Goal: Task Accomplishment & Management: Use online tool/utility

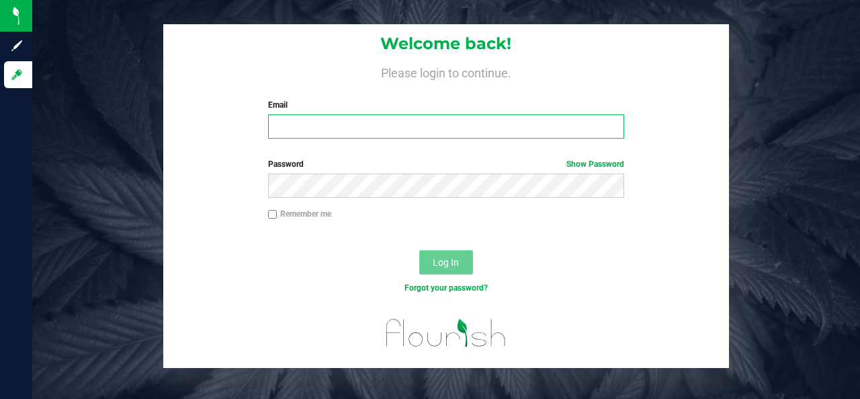
type input "[EMAIL_ADDRESS][DOMAIN_NAME]"
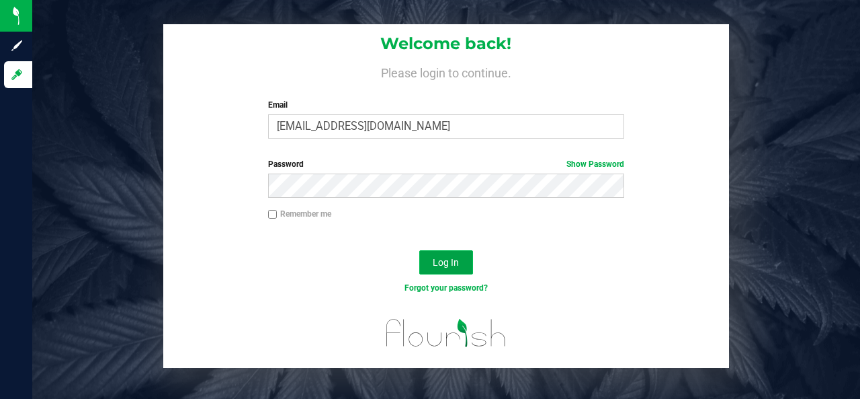
click at [447, 264] on span "Log In" at bounding box center [446, 262] width 26 height 11
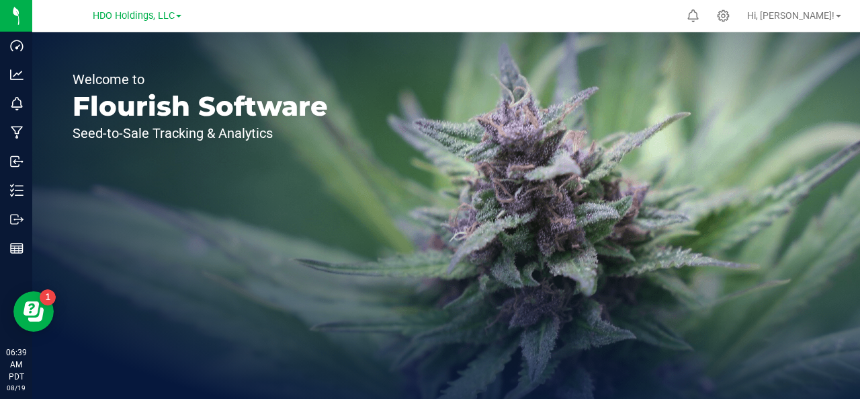
click at [179, 15] on span at bounding box center [178, 16] width 5 height 3
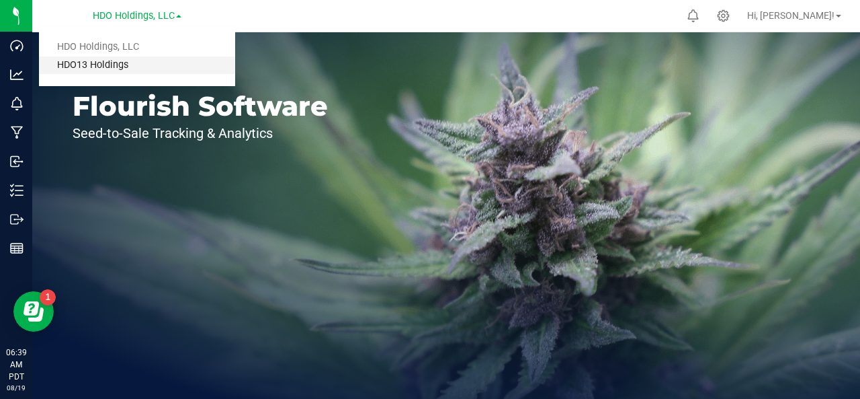
click at [177, 65] on link "HDO13 Holdings" at bounding box center [137, 65] width 196 height 18
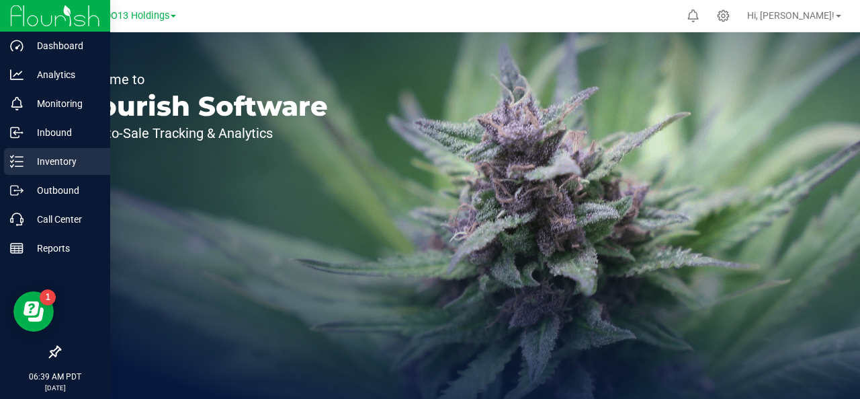
click at [67, 162] on p "Inventory" at bounding box center [64, 161] width 81 height 16
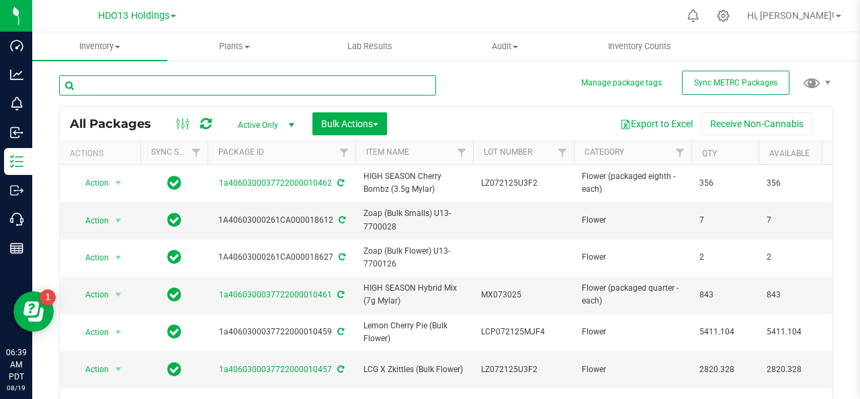
click at [304, 87] on input "text" at bounding box center [247, 85] width 377 height 20
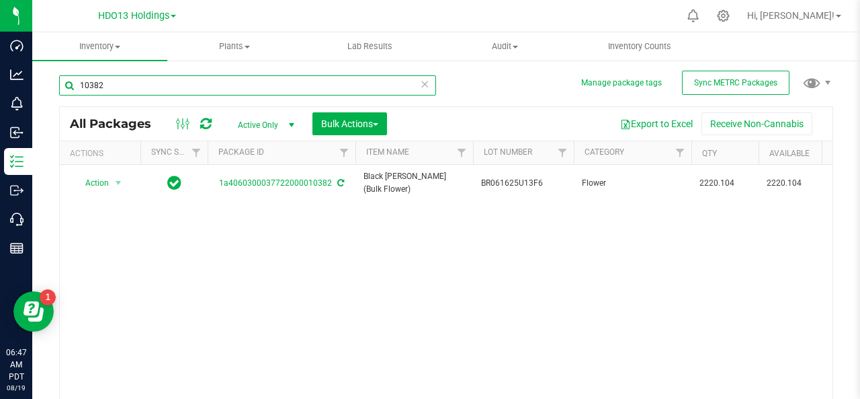
type input "10382"
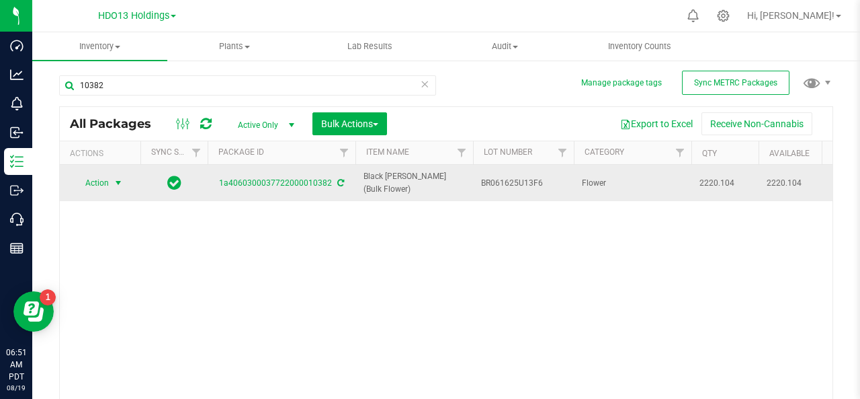
click at [118, 181] on span "select" at bounding box center [118, 182] width 11 height 11
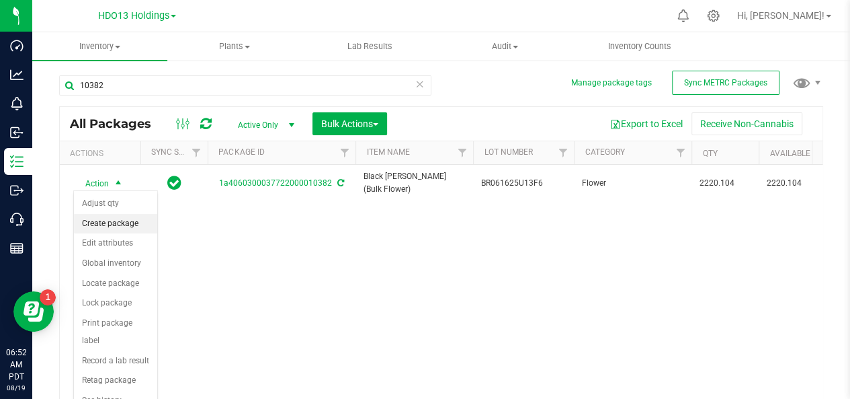
click at [118, 219] on li "Create package" at bounding box center [115, 224] width 83 height 20
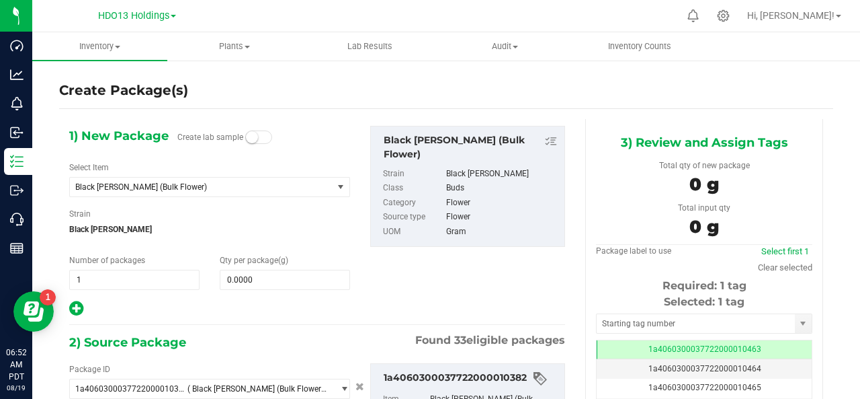
type input "0.0000 g"
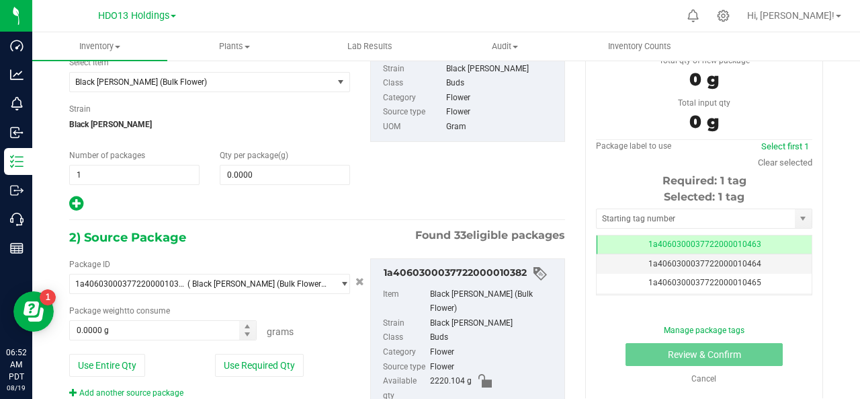
scroll to position [108, 0]
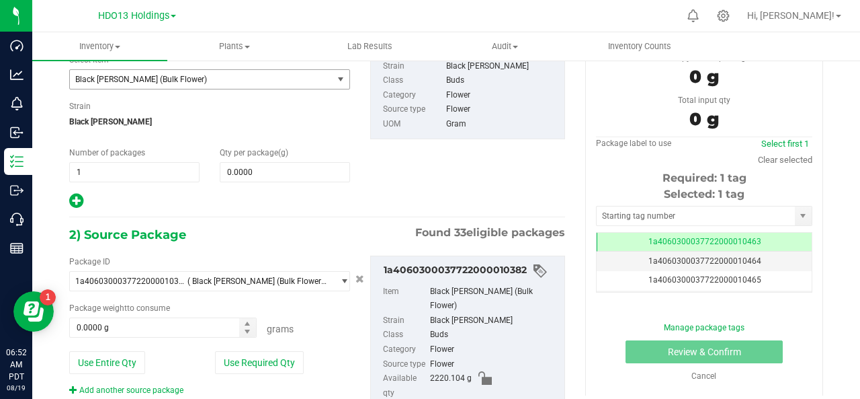
click at [337, 78] on span "select" at bounding box center [340, 79] width 11 height 11
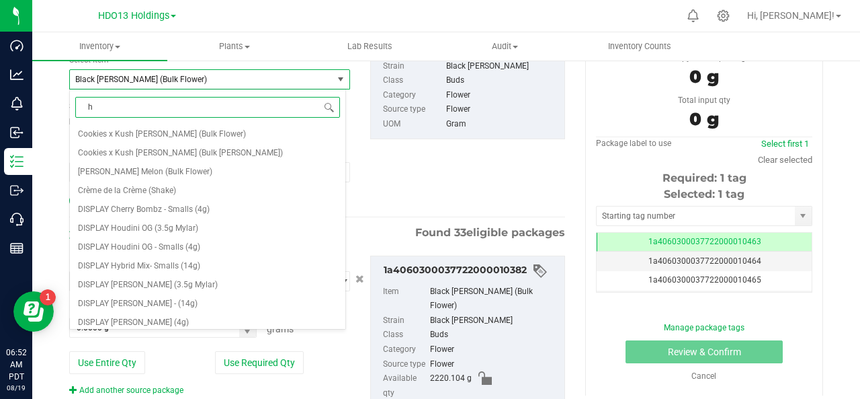
scroll to position [0, 0]
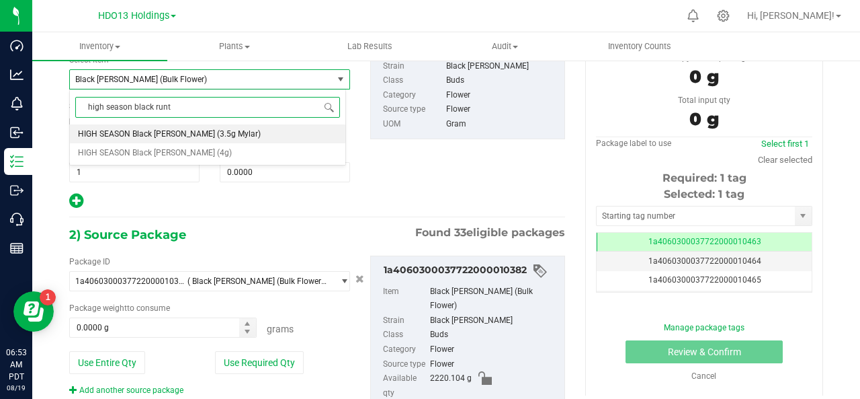
type input "high season black [PERSON_NAME]"
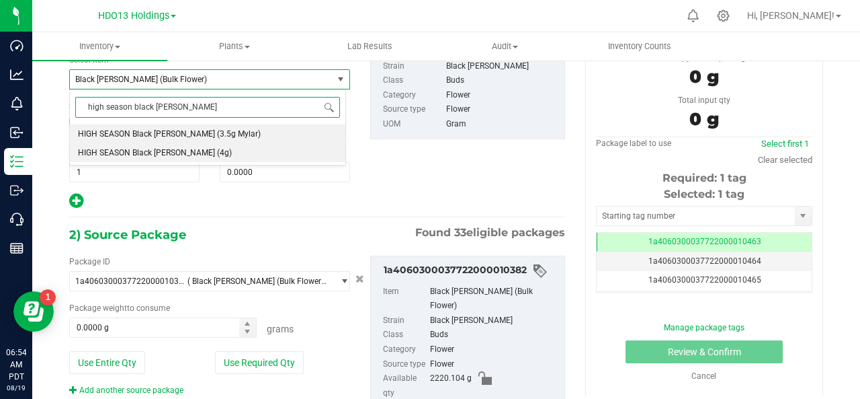
click at [152, 154] on span "HIGH SEASON Black [PERSON_NAME] (4g)" at bounding box center [155, 152] width 154 height 9
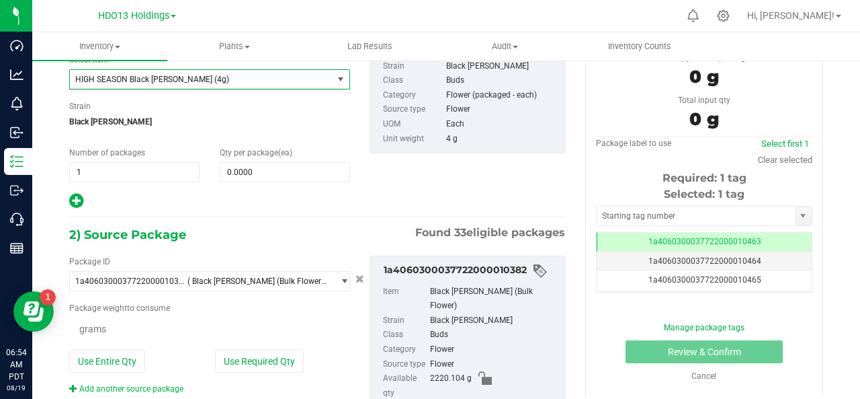
type input "0"
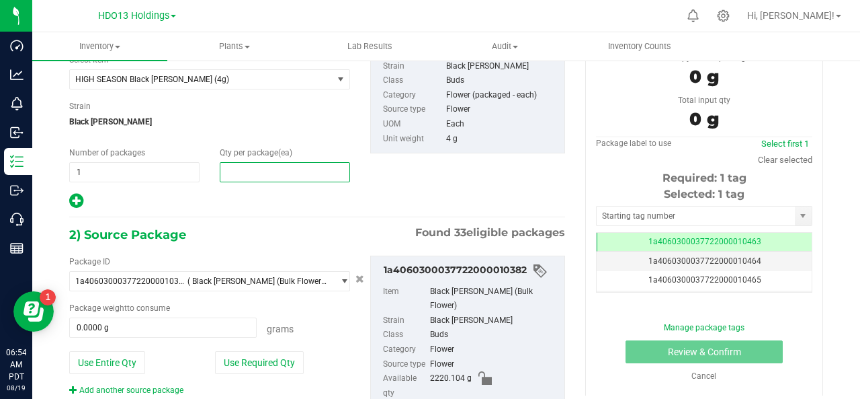
click at [241, 169] on span at bounding box center [285, 172] width 130 height 20
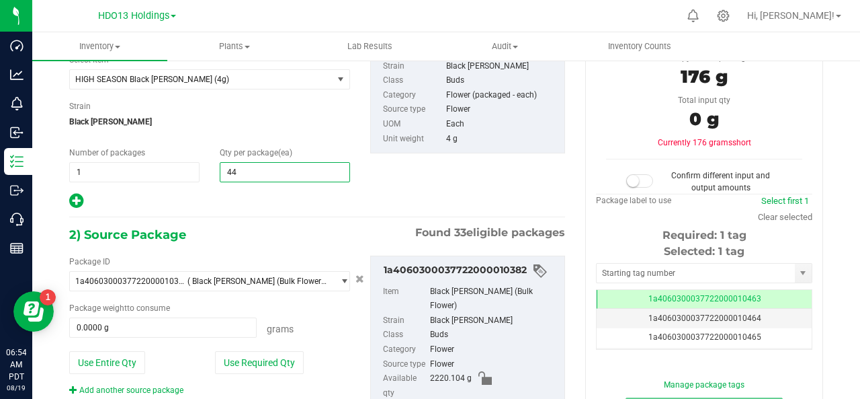
type input "445"
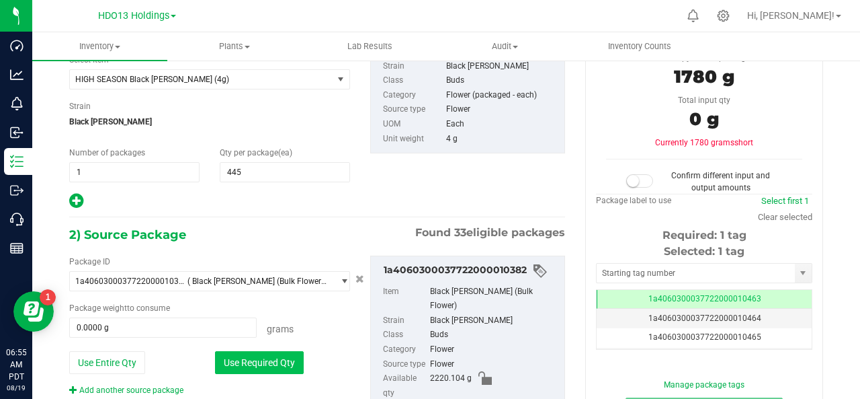
click at [269, 364] on button "Use Required Qty" at bounding box center [259, 362] width 89 height 23
type input "1780.0000 g"
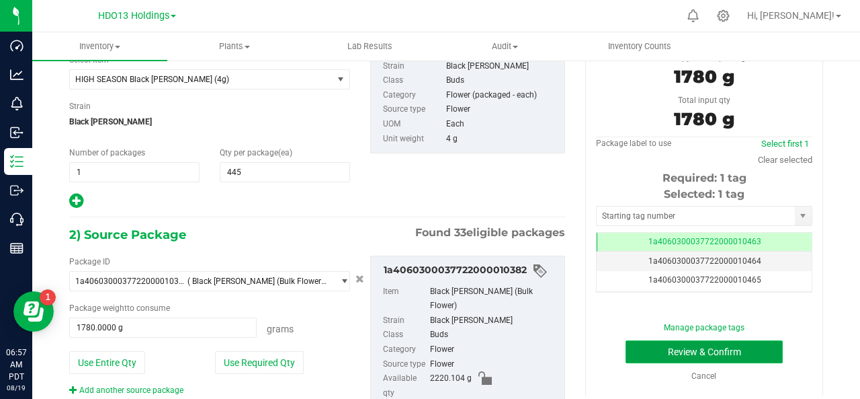
click at [676, 347] on button "Review & Confirm" at bounding box center [704, 351] width 157 height 23
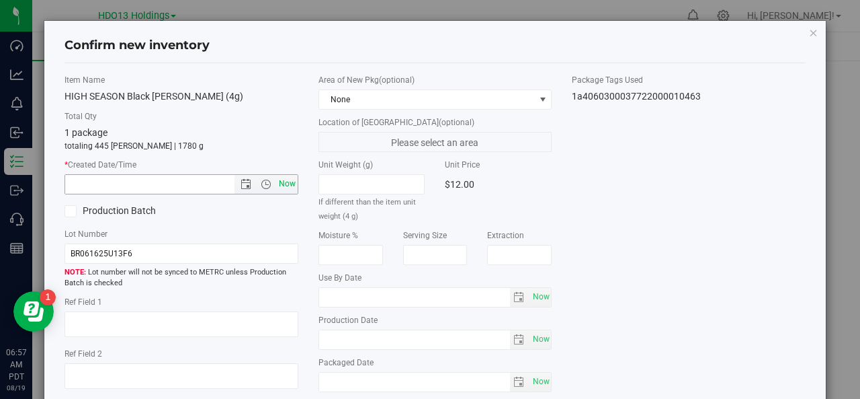
click at [282, 182] on span "Now" at bounding box center [287, 183] width 23 height 19
type input "[DATE] 6:57 AM"
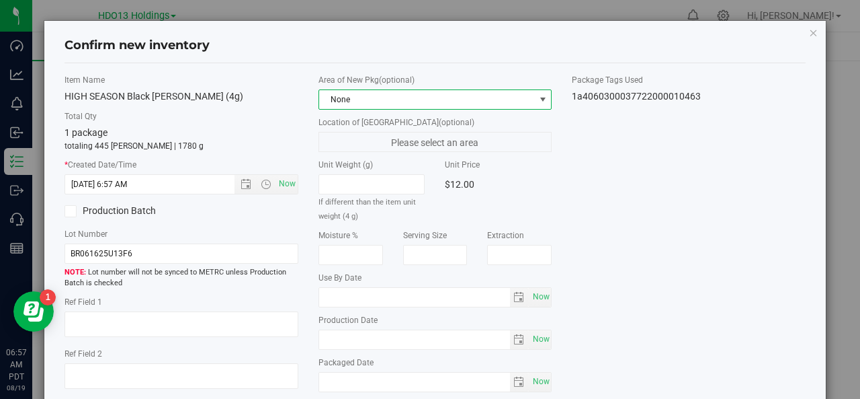
click at [538, 100] on span at bounding box center [543, 99] width 11 height 11
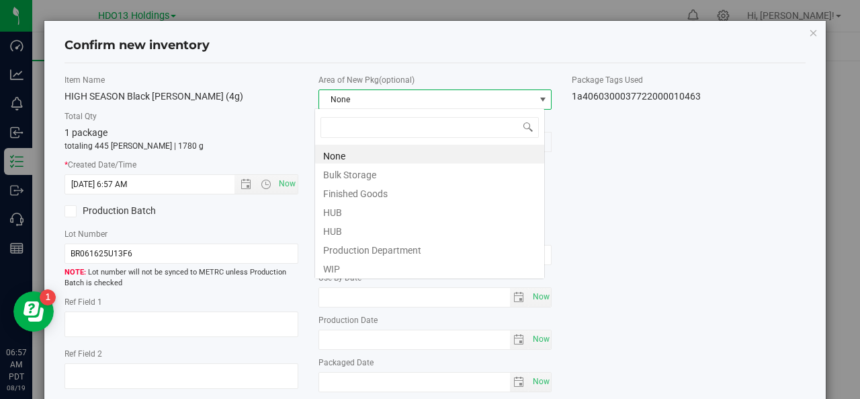
scroll to position [19, 231]
click at [497, 194] on li "Finished Goods" at bounding box center [429, 191] width 229 height 19
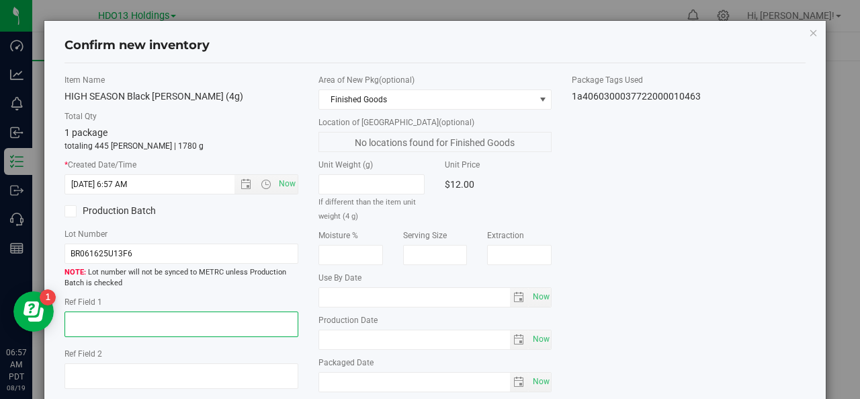
click at [73, 319] on textarea at bounding box center [182, 324] width 234 height 26
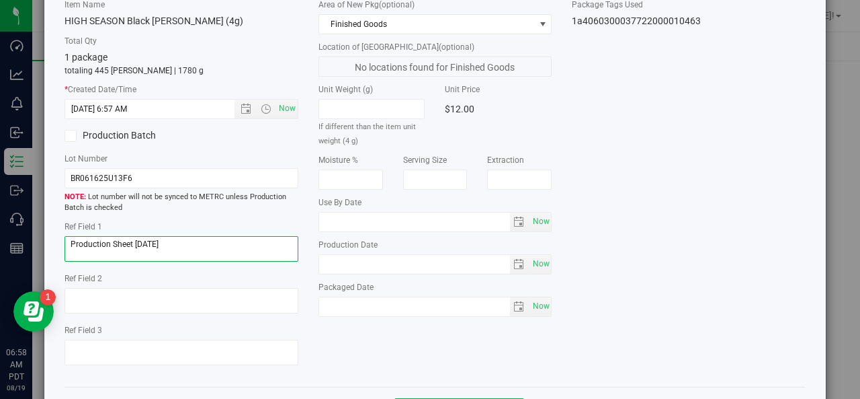
scroll to position [128, 0]
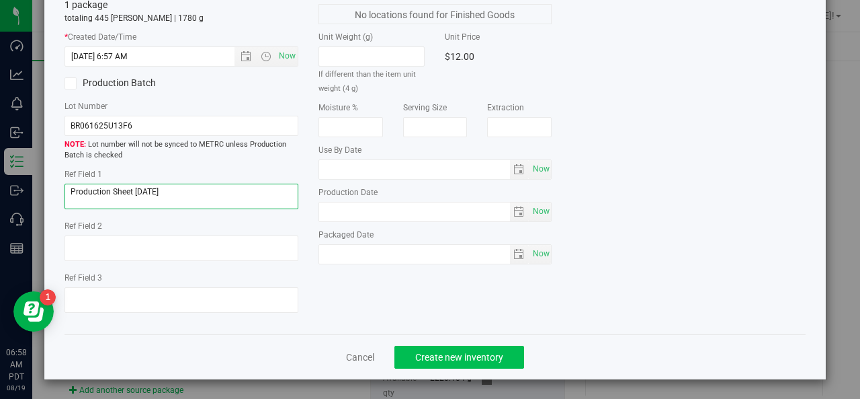
type textarea "Production Sheet [DATE]"
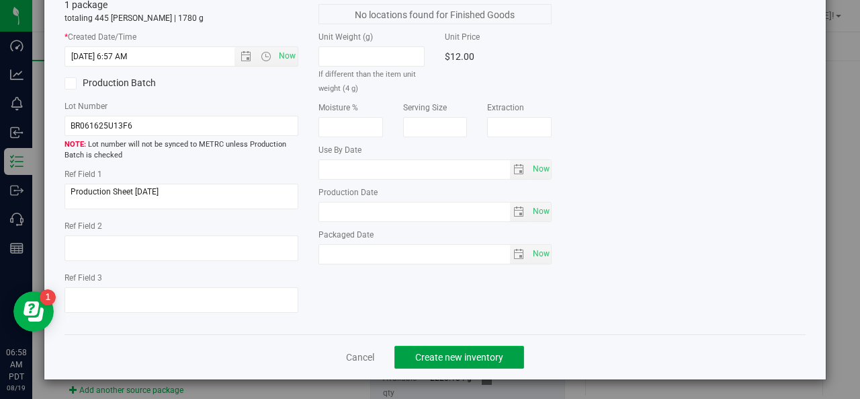
click at [468, 357] on span "Create new inventory" at bounding box center [459, 356] width 88 height 11
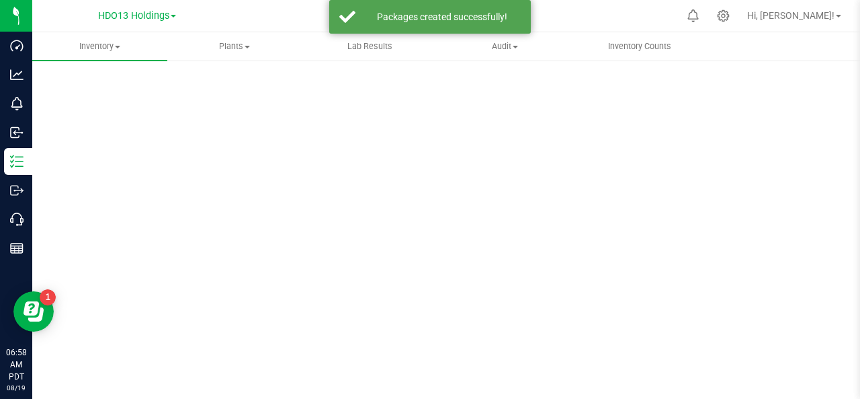
scroll to position [81, 0]
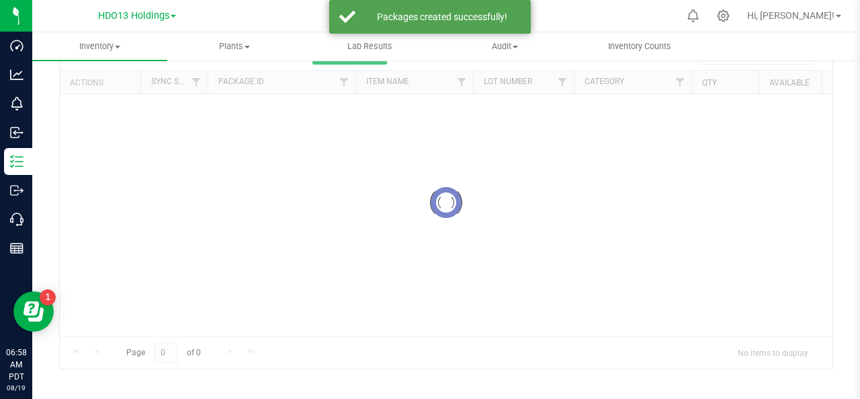
scroll to position [70, 0]
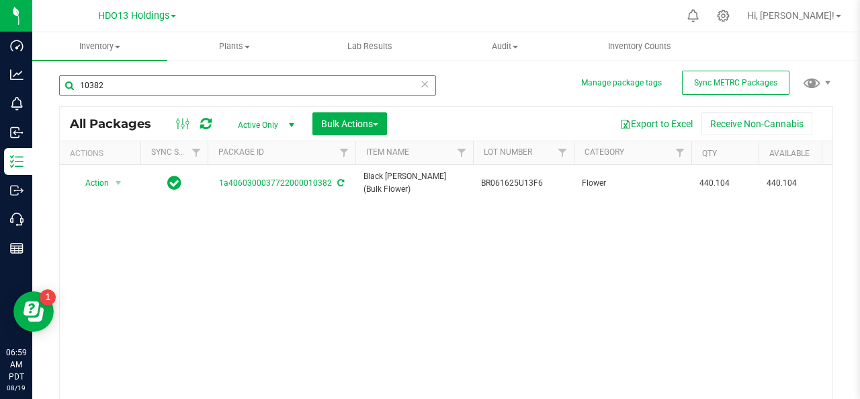
click at [118, 85] on input "10382" at bounding box center [247, 85] width 377 height 20
type input "1"
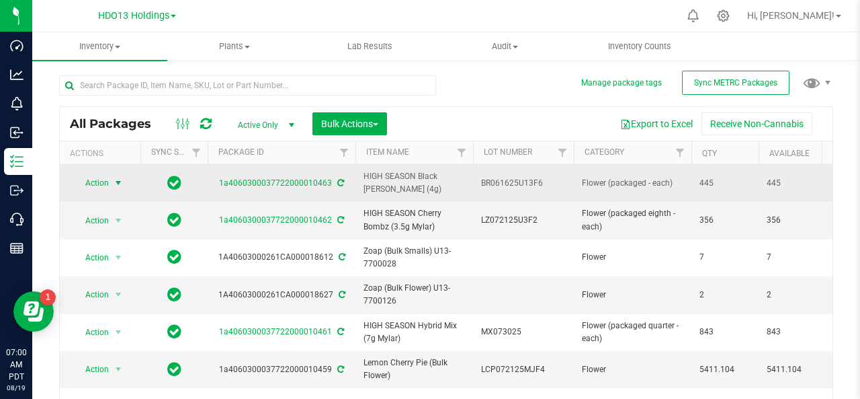
click at [118, 183] on span "select" at bounding box center [118, 182] width 11 height 11
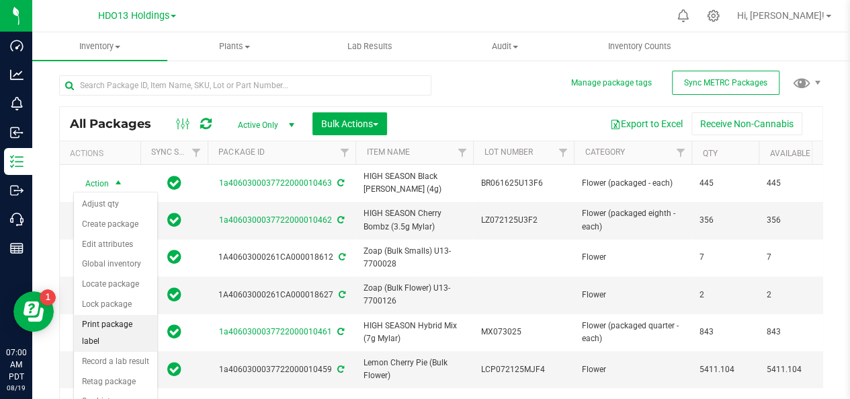
click at [116, 327] on li "Print package label" at bounding box center [115, 333] width 83 height 37
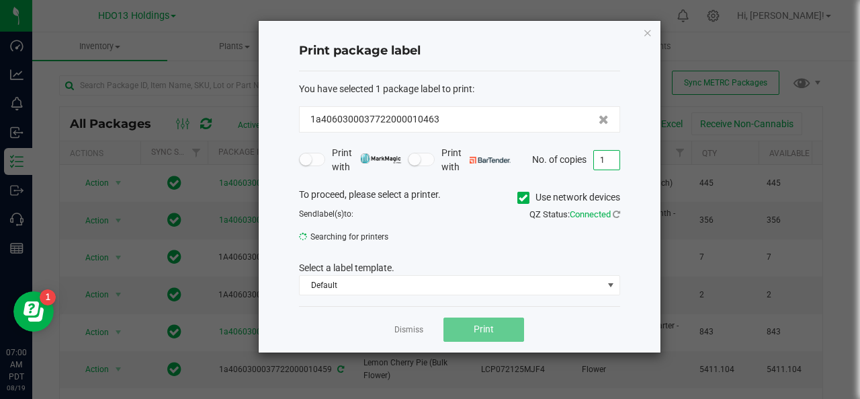
click at [605, 160] on input "1" at bounding box center [607, 160] width 26 height 19
click at [523, 198] on icon at bounding box center [523, 198] width 9 height 0
click at [0, 0] on input "Use network devices" at bounding box center [0, 0] width 0 height 0
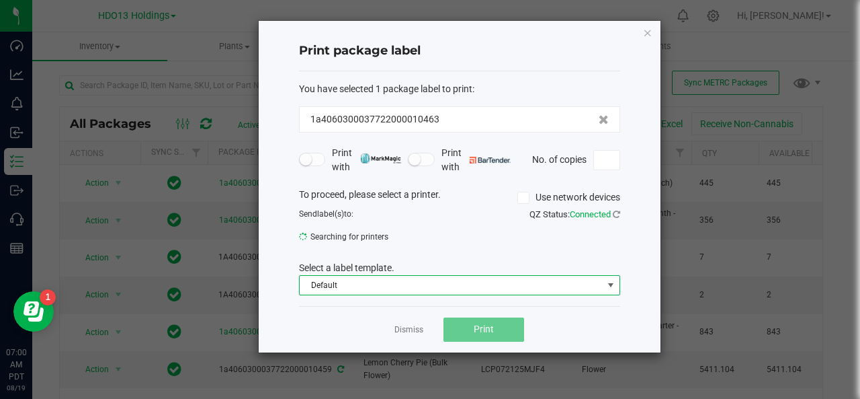
click at [611, 284] on span at bounding box center [611, 285] width 11 height 11
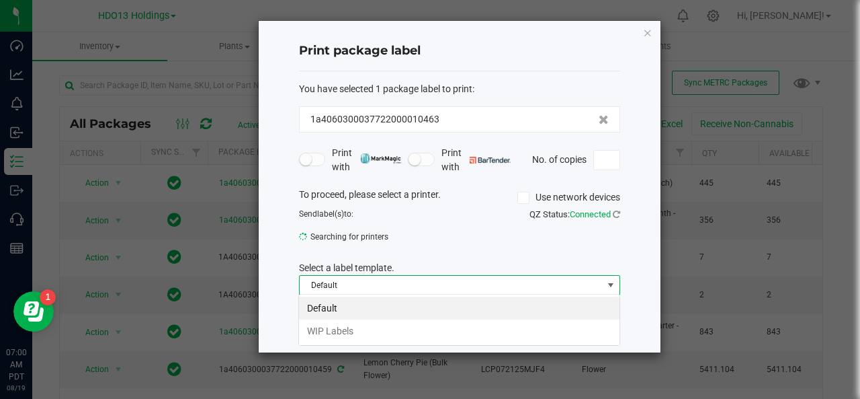
scroll to position [19, 321]
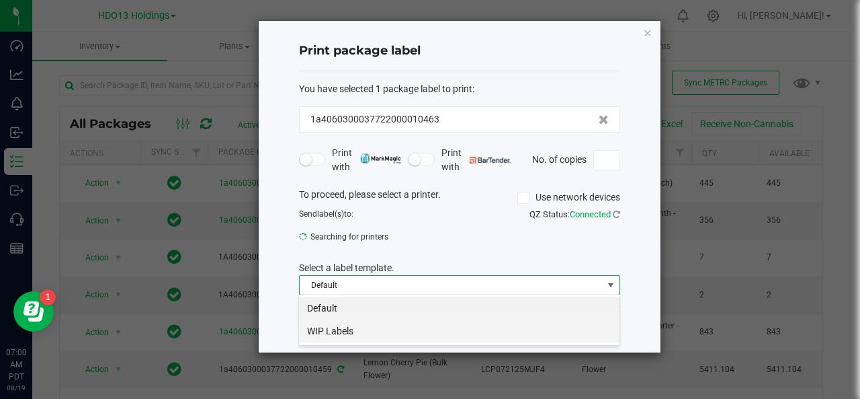
click at [603, 326] on li "WIP Labels" at bounding box center [459, 330] width 321 height 23
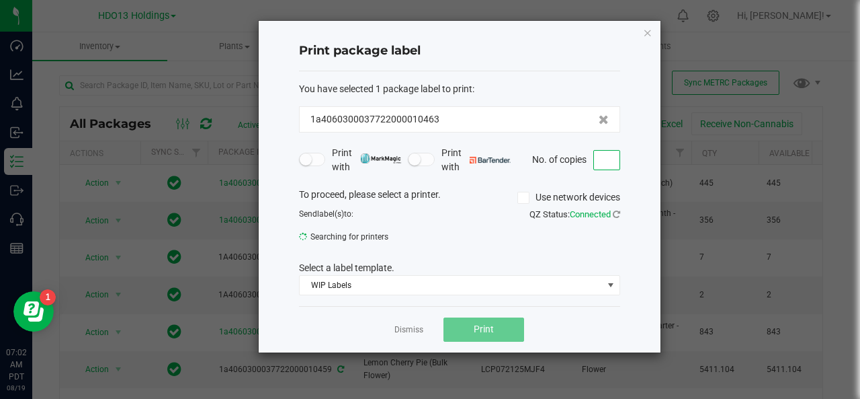
click at [599, 161] on input at bounding box center [607, 160] width 26 height 19
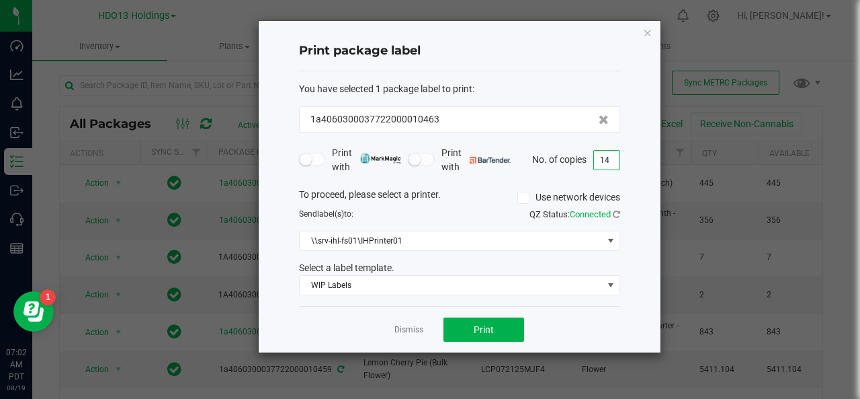
type input "14"
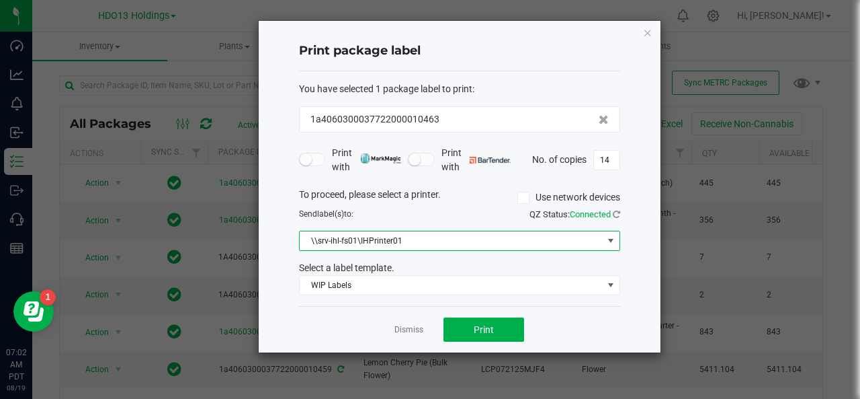
click at [612, 243] on span at bounding box center [611, 240] width 11 height 11
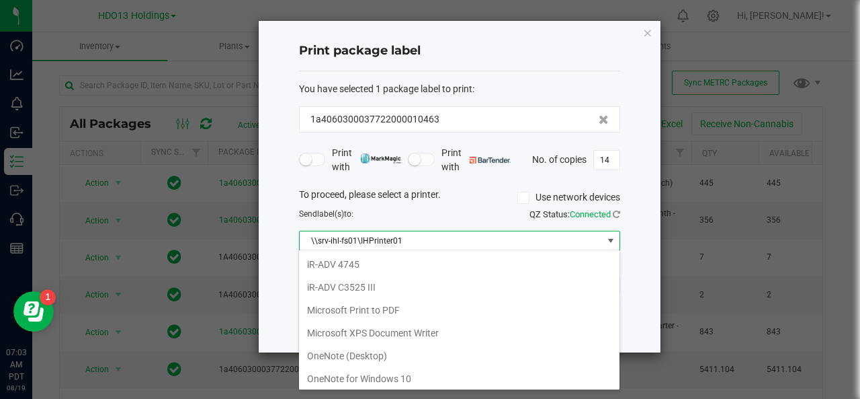
scroll to position [224, 0]
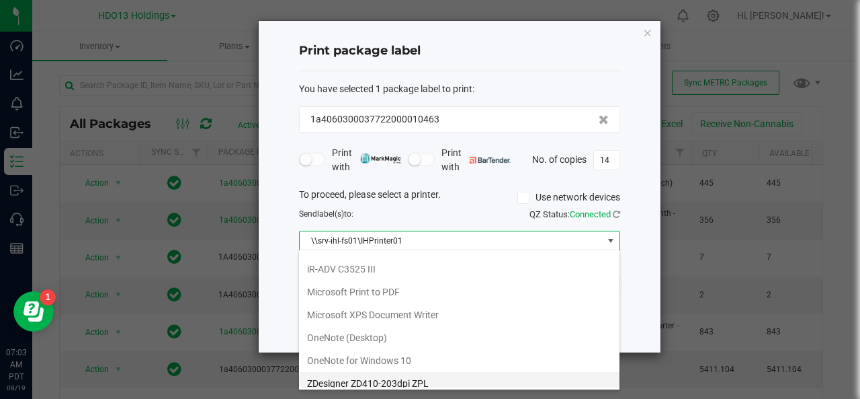
click at [474, 376] on ZPL "ZDesigner ZD410-203dpi ZPL" at bounding box center [459, 383] width 321 height 23
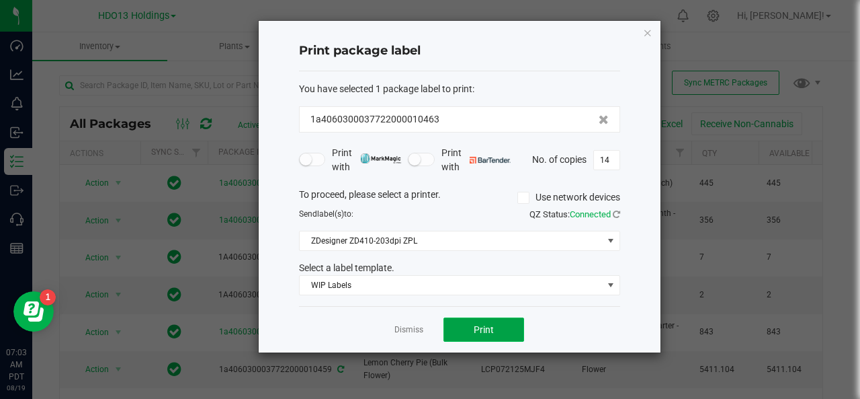
click at [477, 324] on span "Print" at bounding box center [484, 329] width 20 height 11
click at [646, 34] on icon "button" at bounding box center [647, 32] width 9 height 16
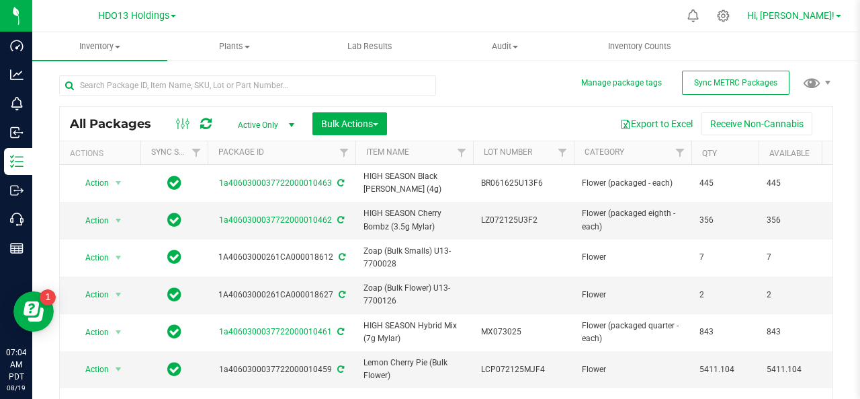
click at [837, 15] on span at bounding box center [838, 16] width 5 height 3
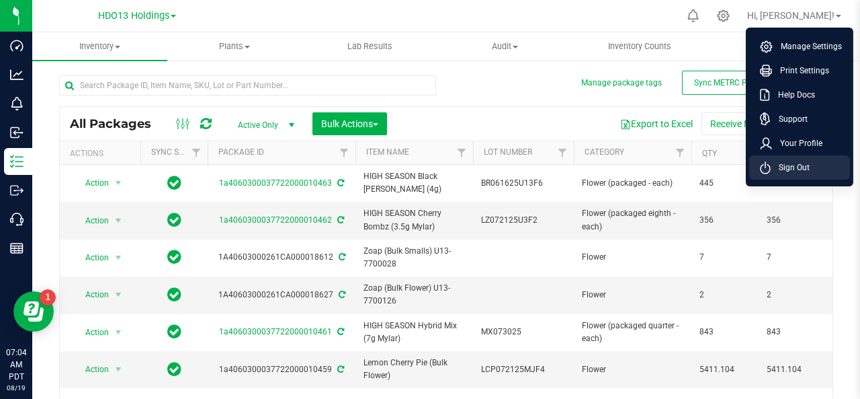
click at [808, 163] on span "Sign Out" at bounding box center [790, 167] width 39 height 13
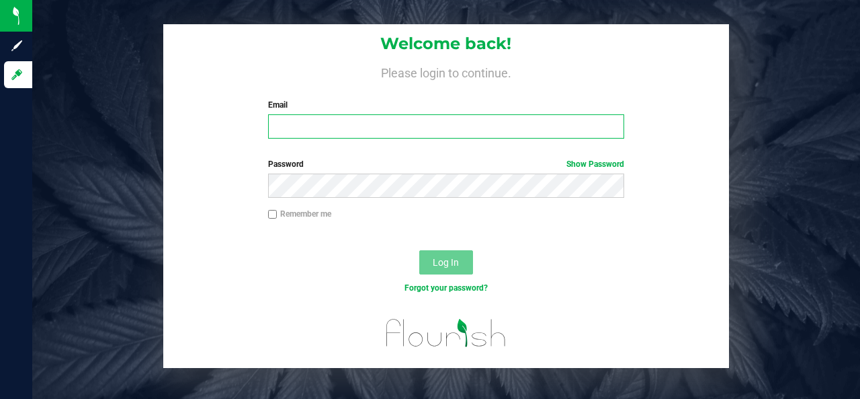
type input "[EMAIL_ADDRESS][DOMAIN_NAME]"
